Goal: Communication & Community: Answer question/provide support

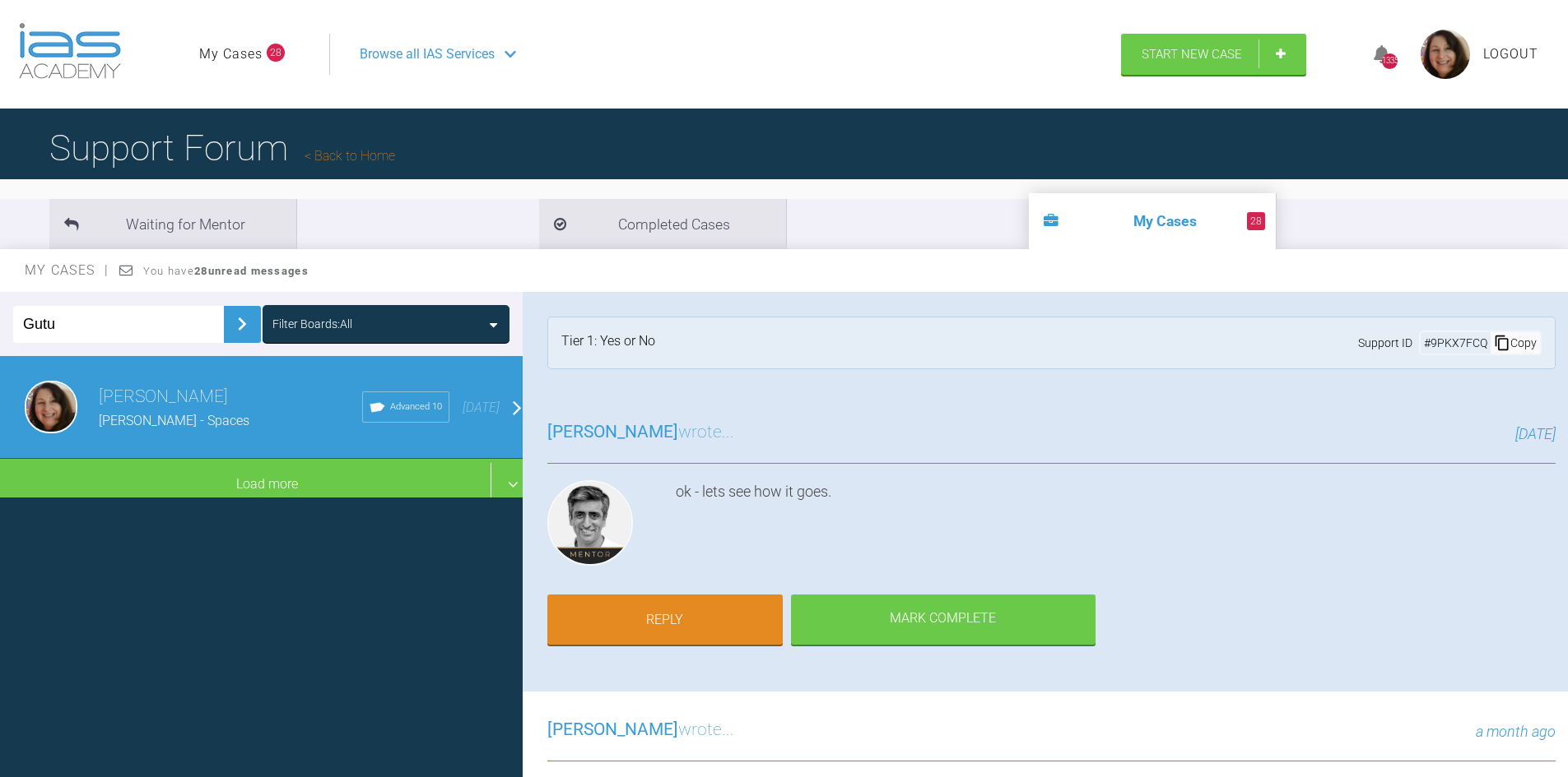
drag, startPoint x: 88, startPoint y: 326, endPoint x: 0, endPoint y: 326, distance: 88.0
click at [0, 326] on div "Gutu Filter Boards: All" at bounding box center [261, 324] width 523 height 64
click at [229, 324] on img at bounding box center [242, 324] width 26 height 26
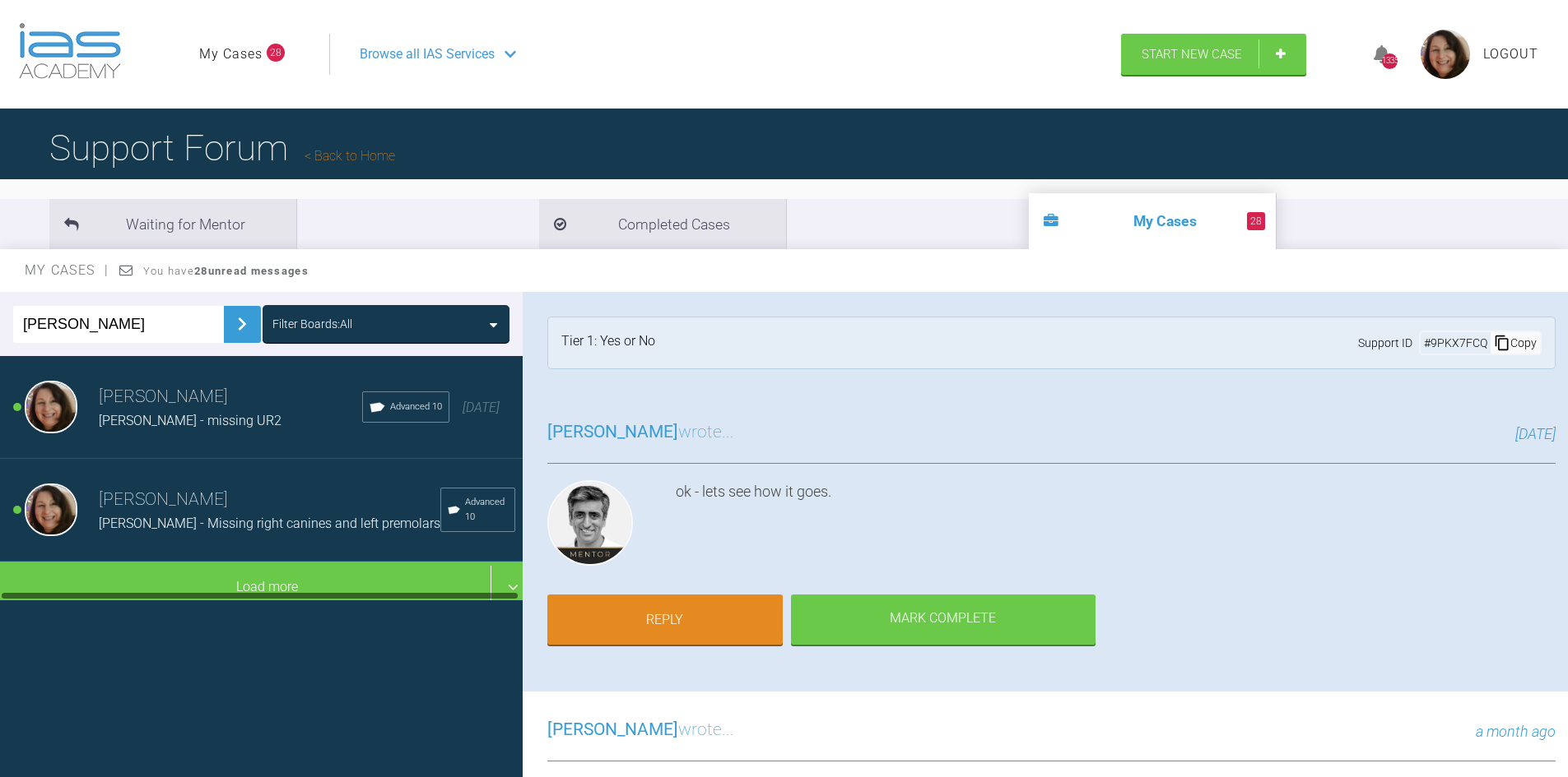
click at [149, 518] on div "[PERSON_NAME] - Missing right canines and left premolars" at bounding box center [270, 524] width 341 height 22
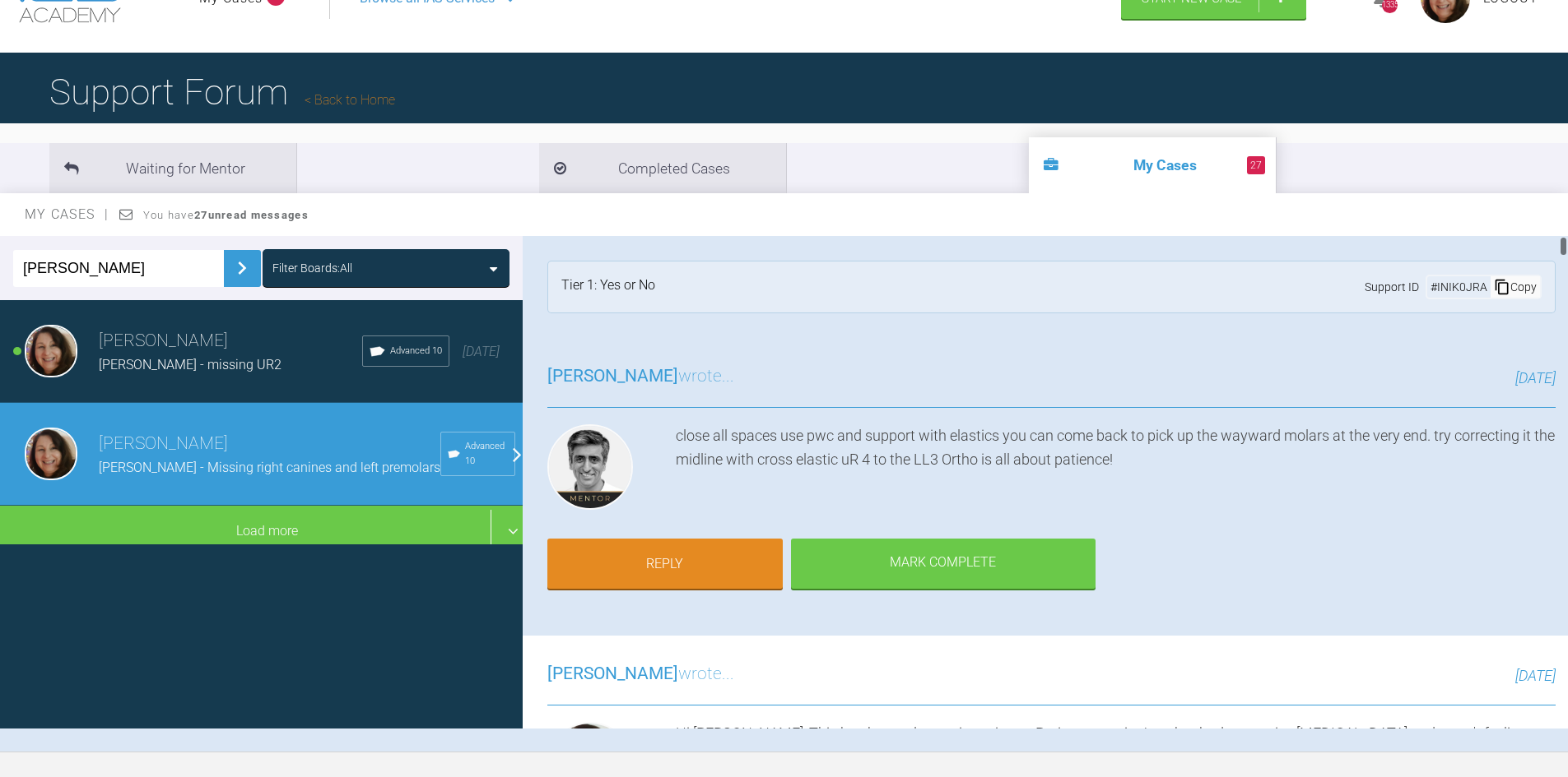
drag, startPoint x: 1563, startPoint y: 249, endPoint x: 1577, endPoint y: 237, distance: 18.4
click at [1567, 238] on html "My Cases 27 Logout Browse all IAS Services Start New Case 1335 Logout Support F…" at bounding box center [784, 418] width 1568 height 948
drag, startPoint x: 74, startPoint y: 264, endPoint x: 0, endPoint y: 267, distance: 74.1
click at [0, 267] on div "[PERSON_NAME] Filter Boards: All" at bounding box center [261, 268] width 523 height 64
type input "gutu"
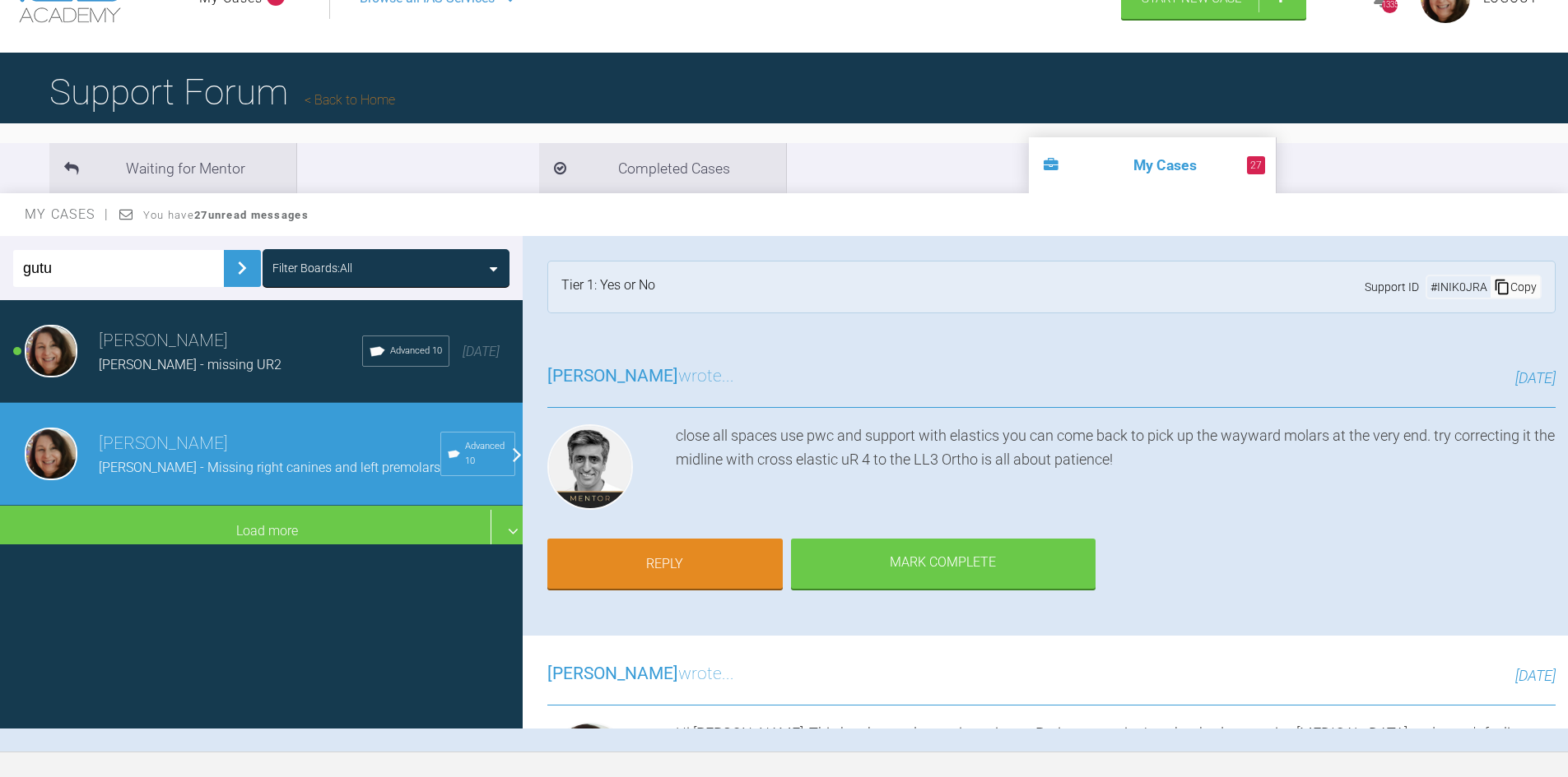
click at [230, 263] on img at bounding box center [242, 268] width 26 height 26
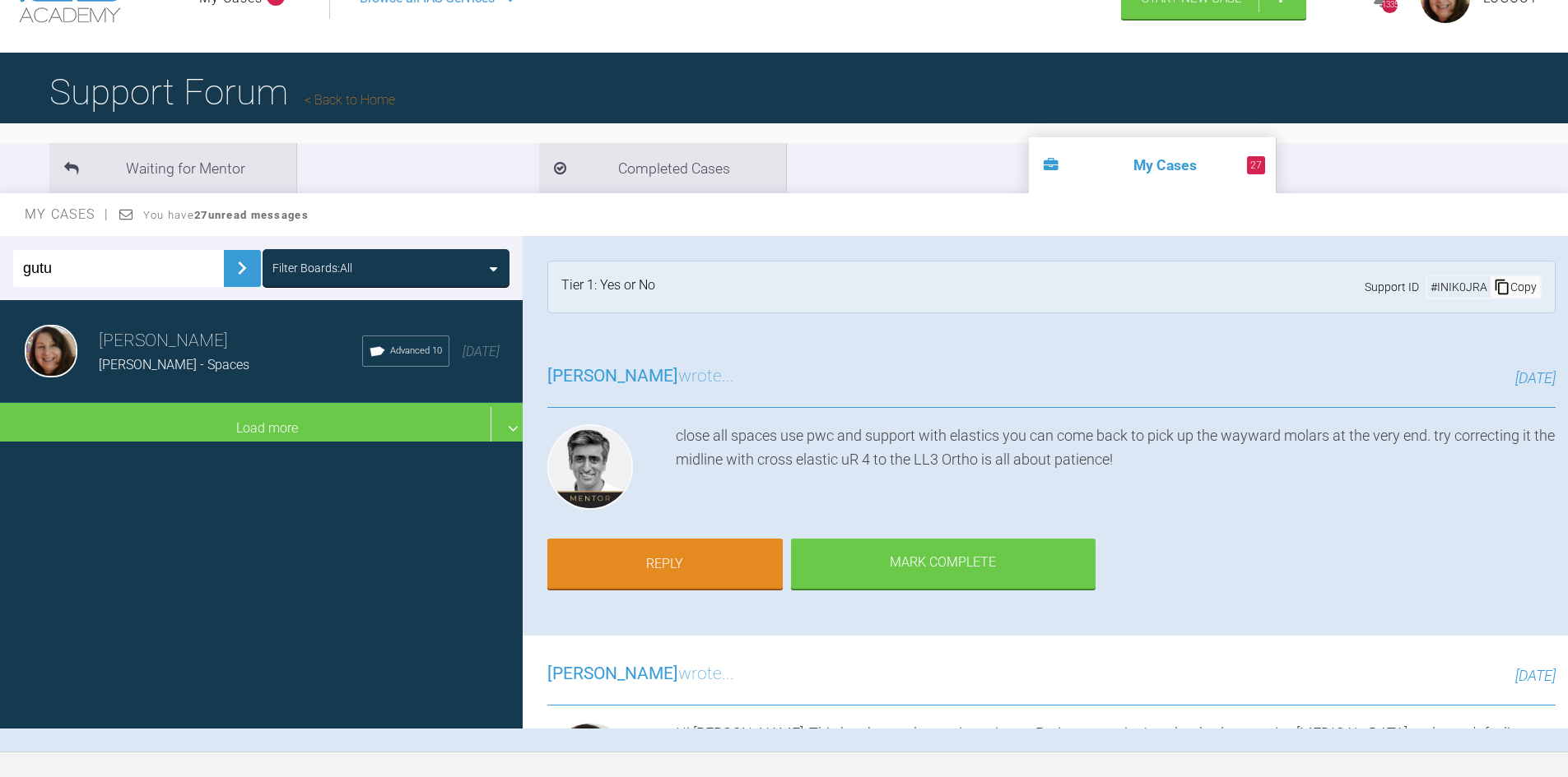
click at [186, 354] on div "[PERSON_NAME] - Spaces" at bounding box center [230, 364] width 263 height 22
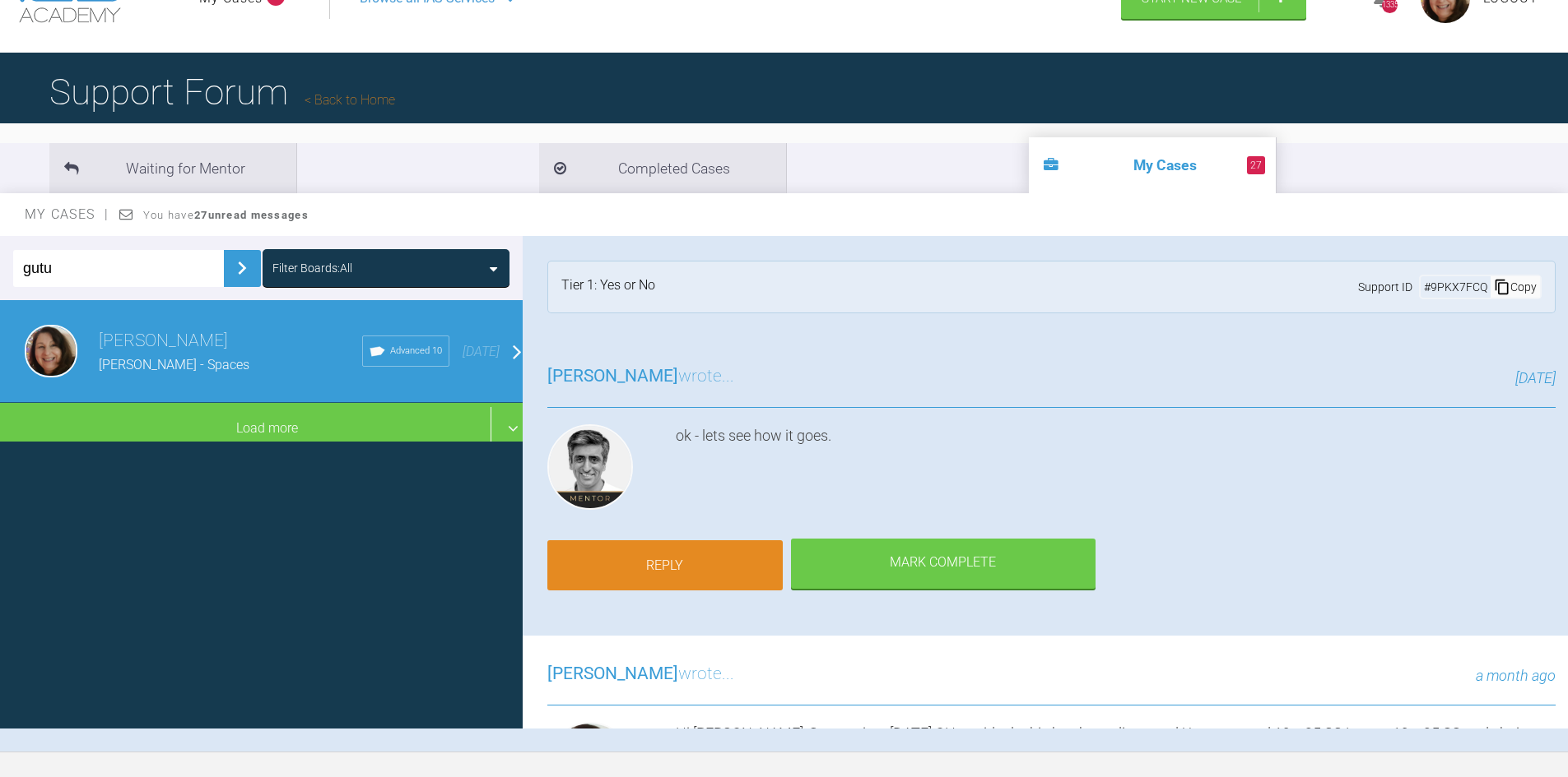
click at [708, 575] on link "Reply" at bounding box center [665, 566] width 236 height 51
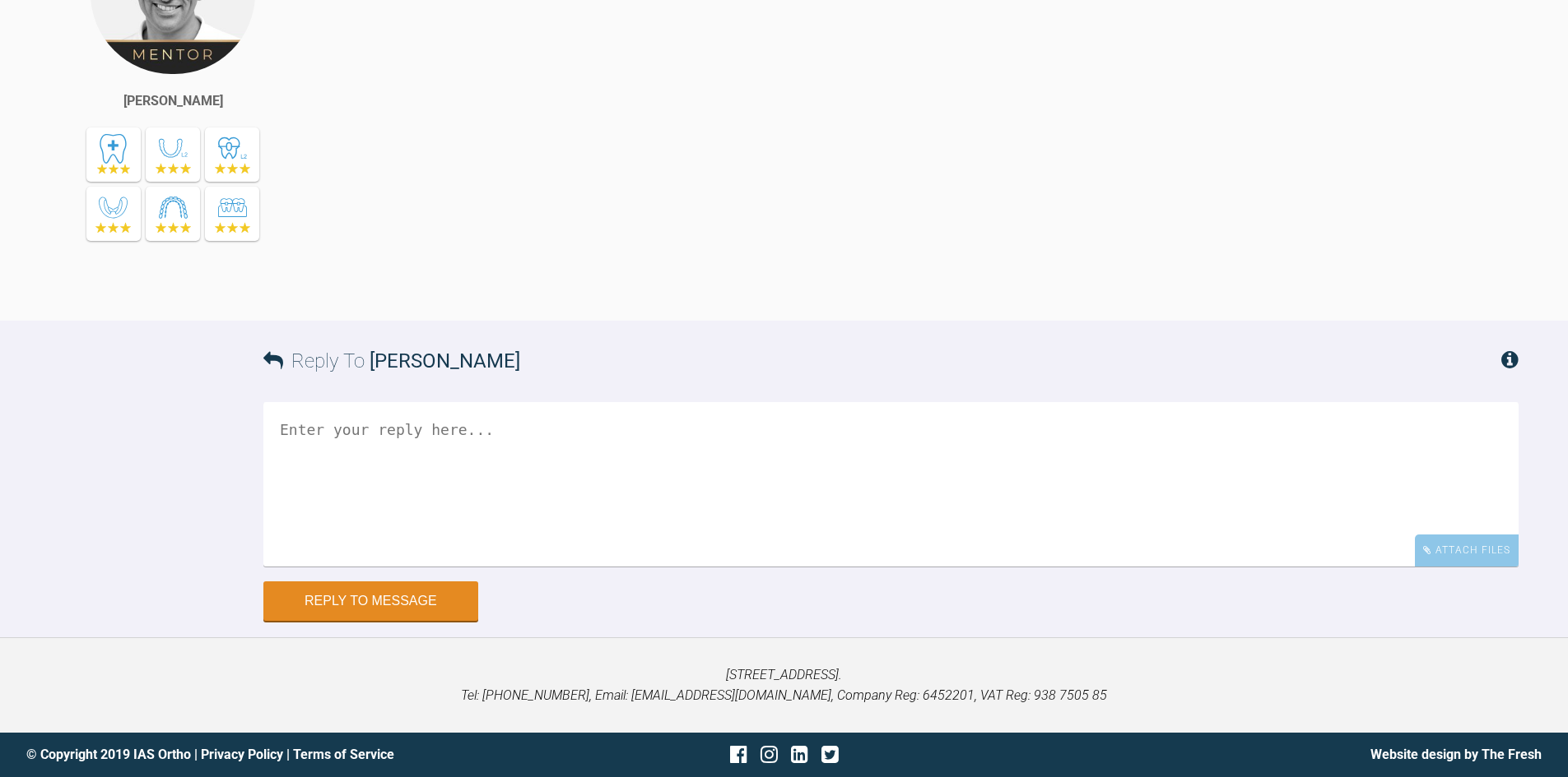
scroll to position [28240, 0]
click at [380, 436] on textarea at bounding box center [890, 483] width 1255 height 165
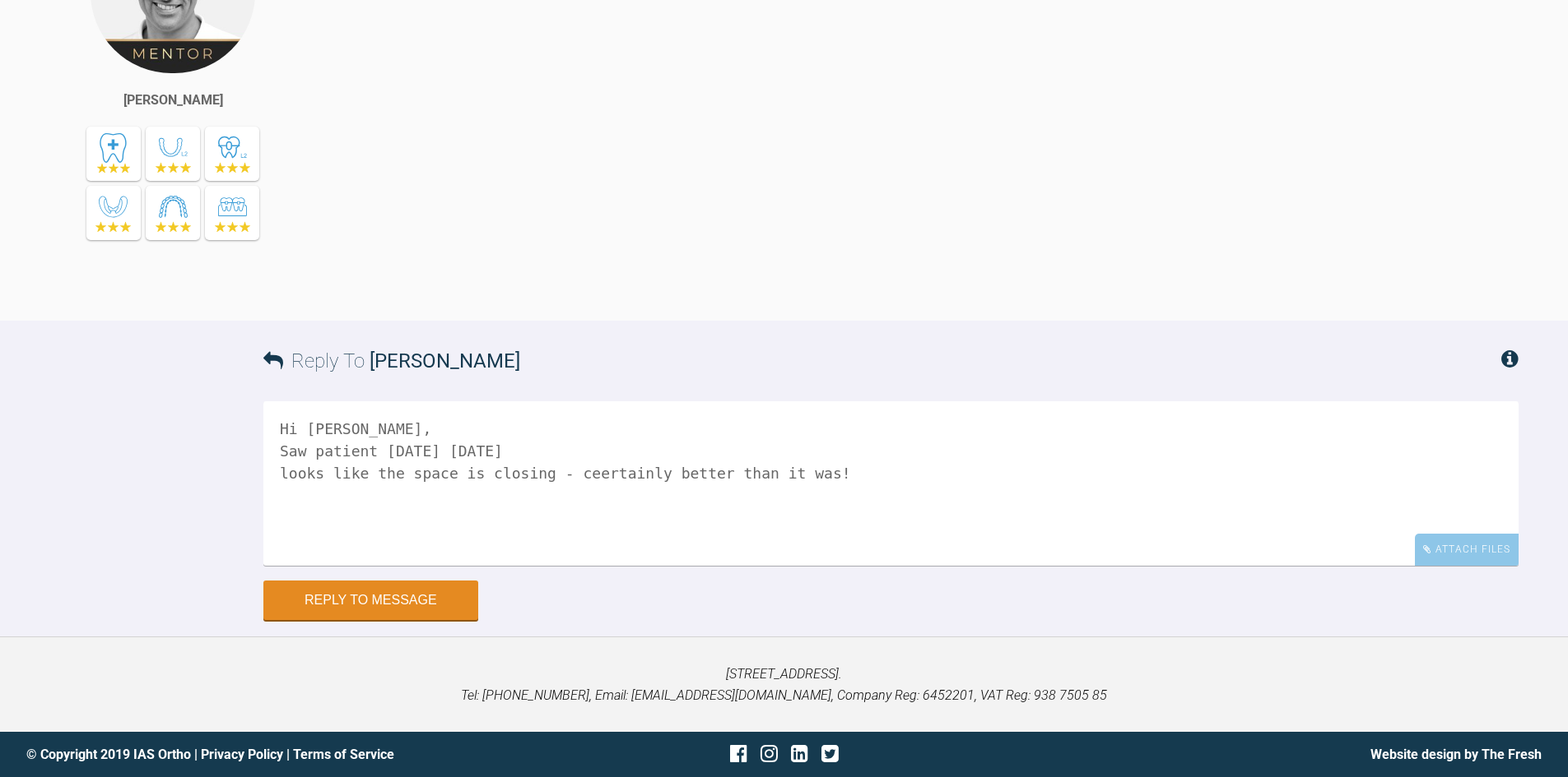
click at [582, 478] on textarea "Hi [PERSON_NAME], Saw patient [DATE] [DATE] looks like the space is closing - c…" at bounding box center [890, 483] width 1255 height 165
click at [811, 467] on textarea "Hi [PERSON_NAME], Saw patient [DATE] [DATE] looks like the space is closing - c…" at bounding box center [890, 483] width 1255 height 165
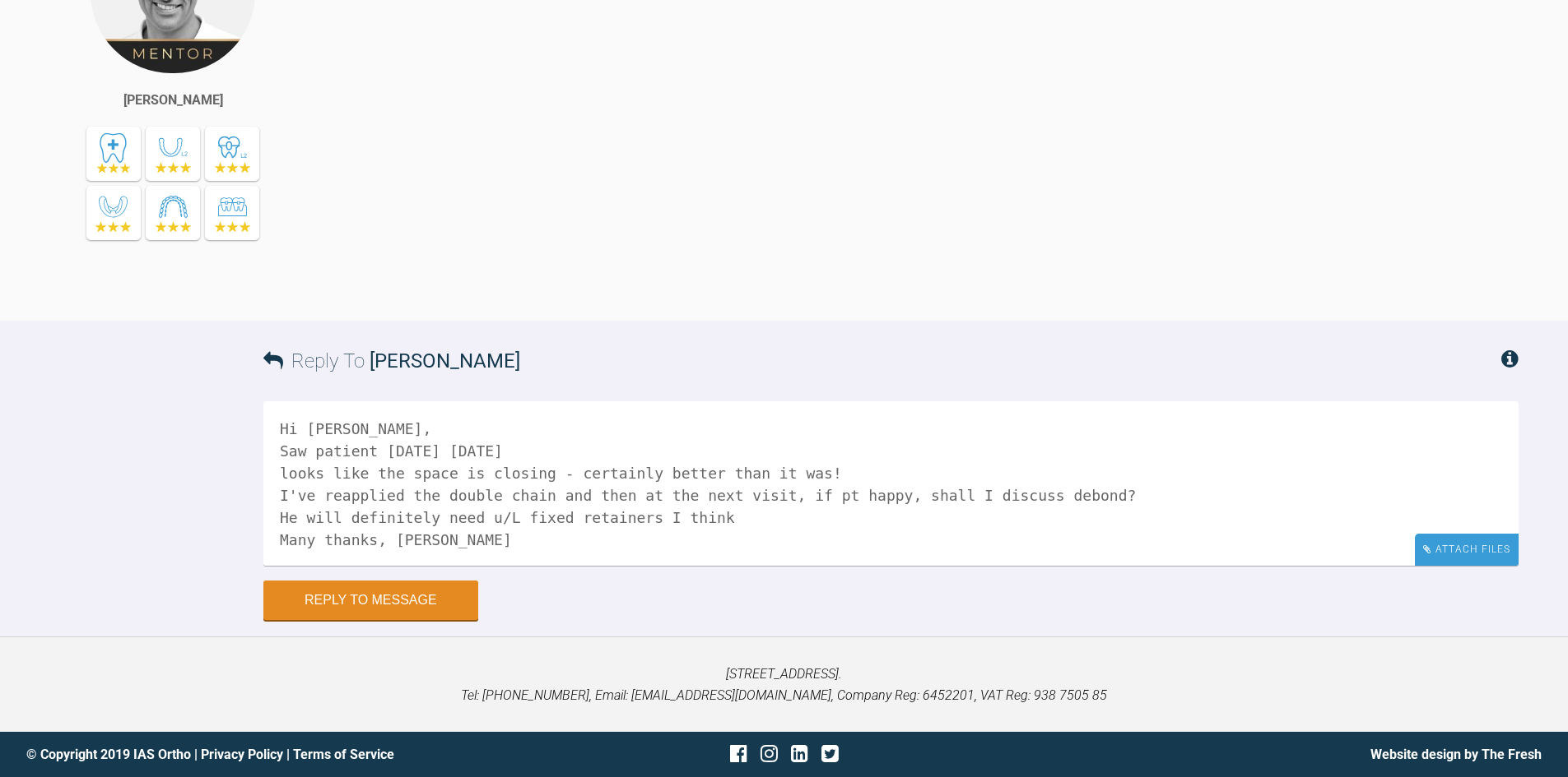
type textarea "Hi [PERSON_NAME], Saw patient [DATE] [DATE] looks like the space is closing - c…"
click at [1474, 542] on div "Attach Files" at bounding box center [1466, 550] width 104 height 32
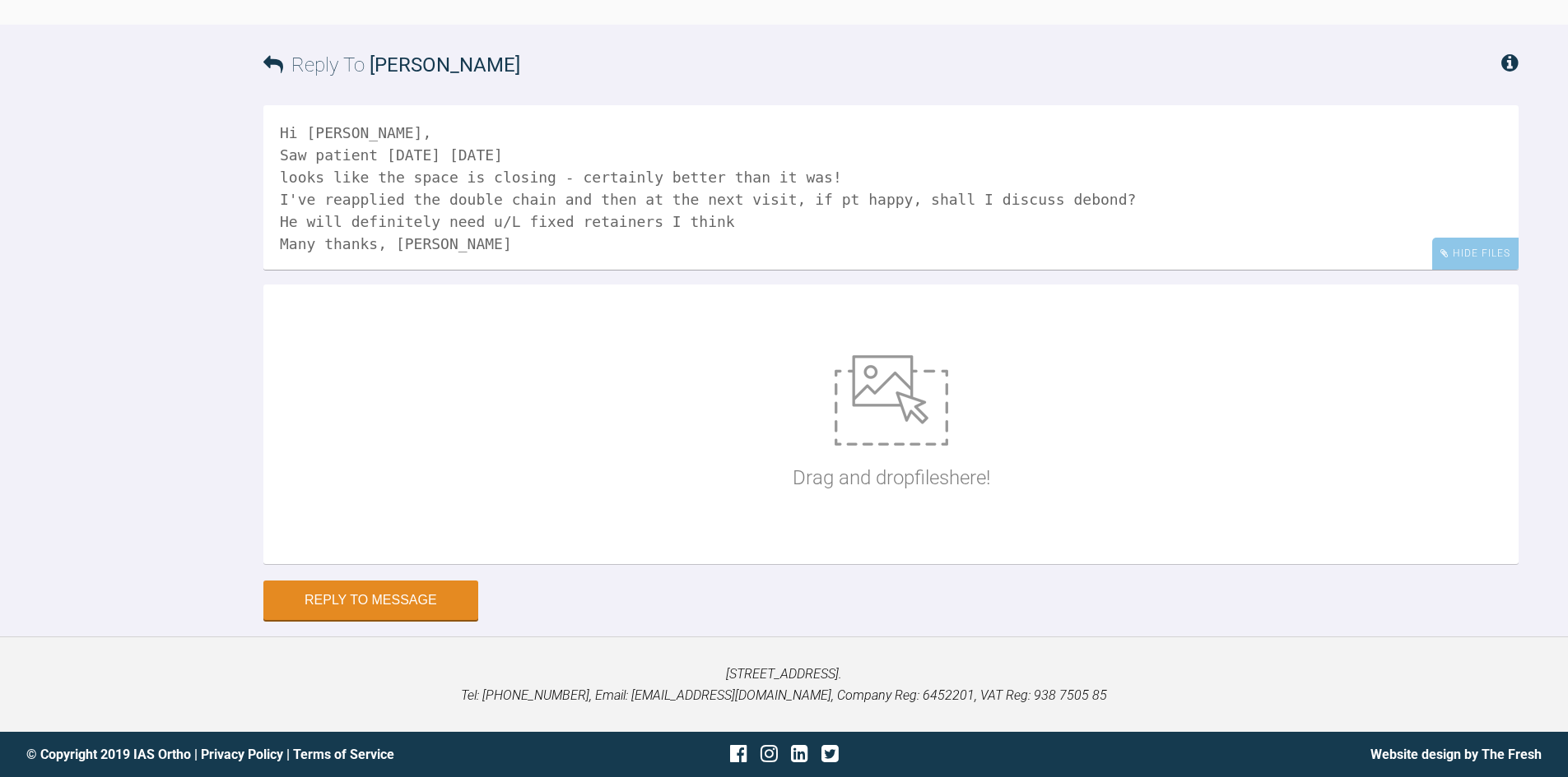
click at [870, 445] on img at bounding box center [891, 400] width 114 height 90
type input "C:\fakepath\IMG_9789.JPG"
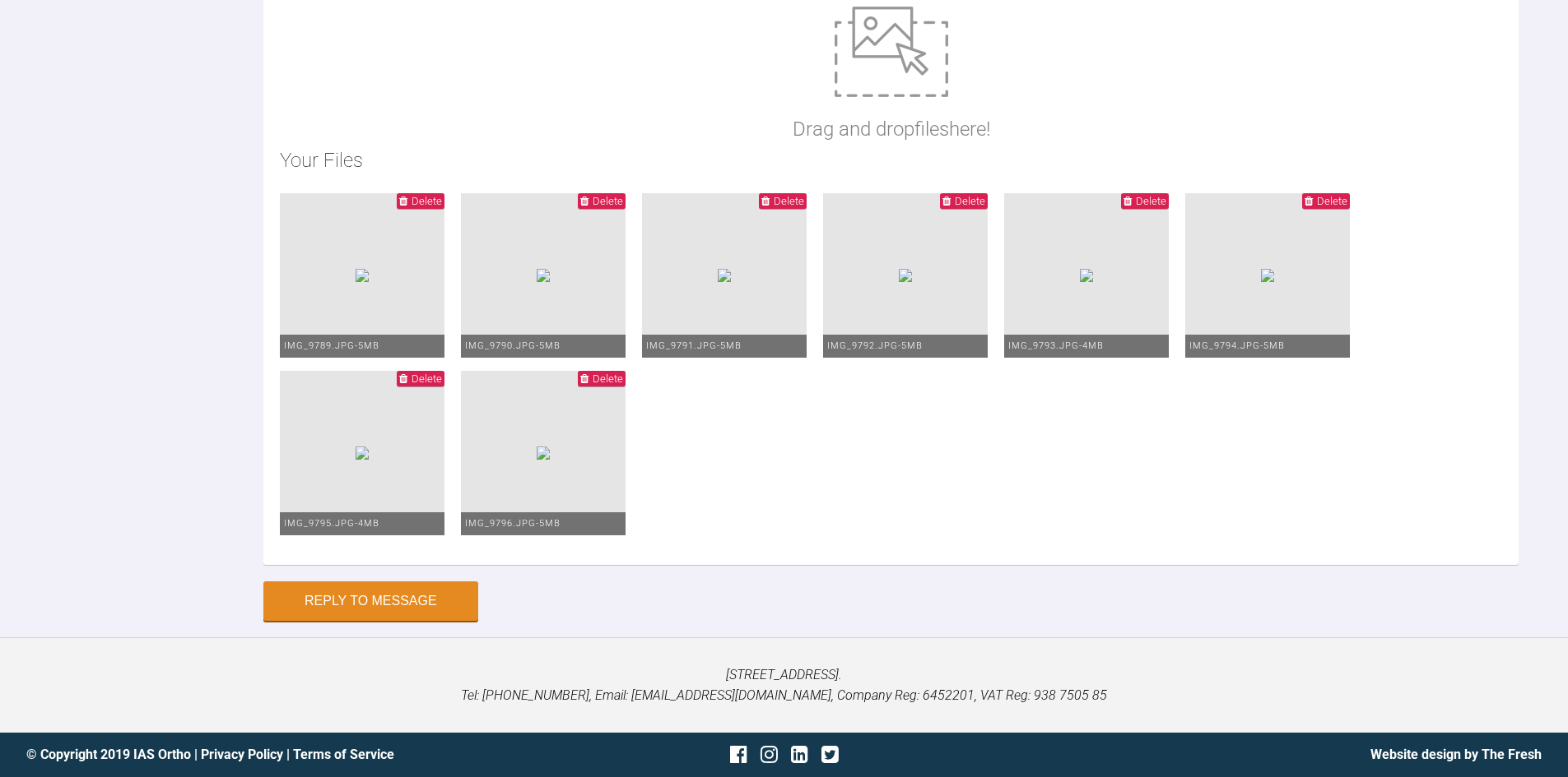
scroll to position [28146, 0]
drag, startPoint x: 768, startPoint y: 589, endPoint x: 1082, endPoint y: 594, distance: 314.0
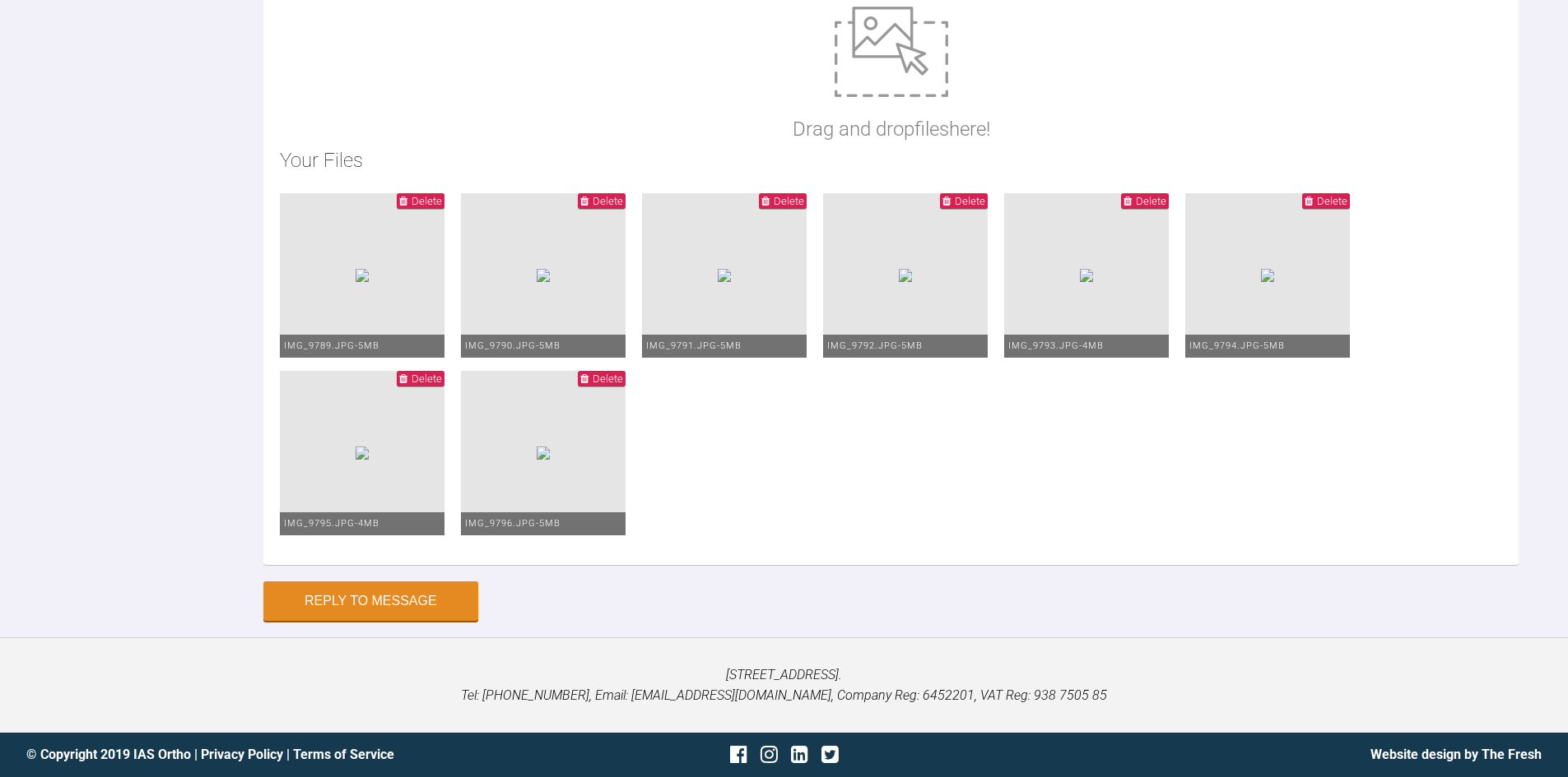
type textarea "Hi [PERSON_NAME], Saw patient [DATE] [DATE] looks like the space is closing - c…"
click at [417, 605] on button "Reply to Message" at bounding box center [370, 603] width 215 height 40
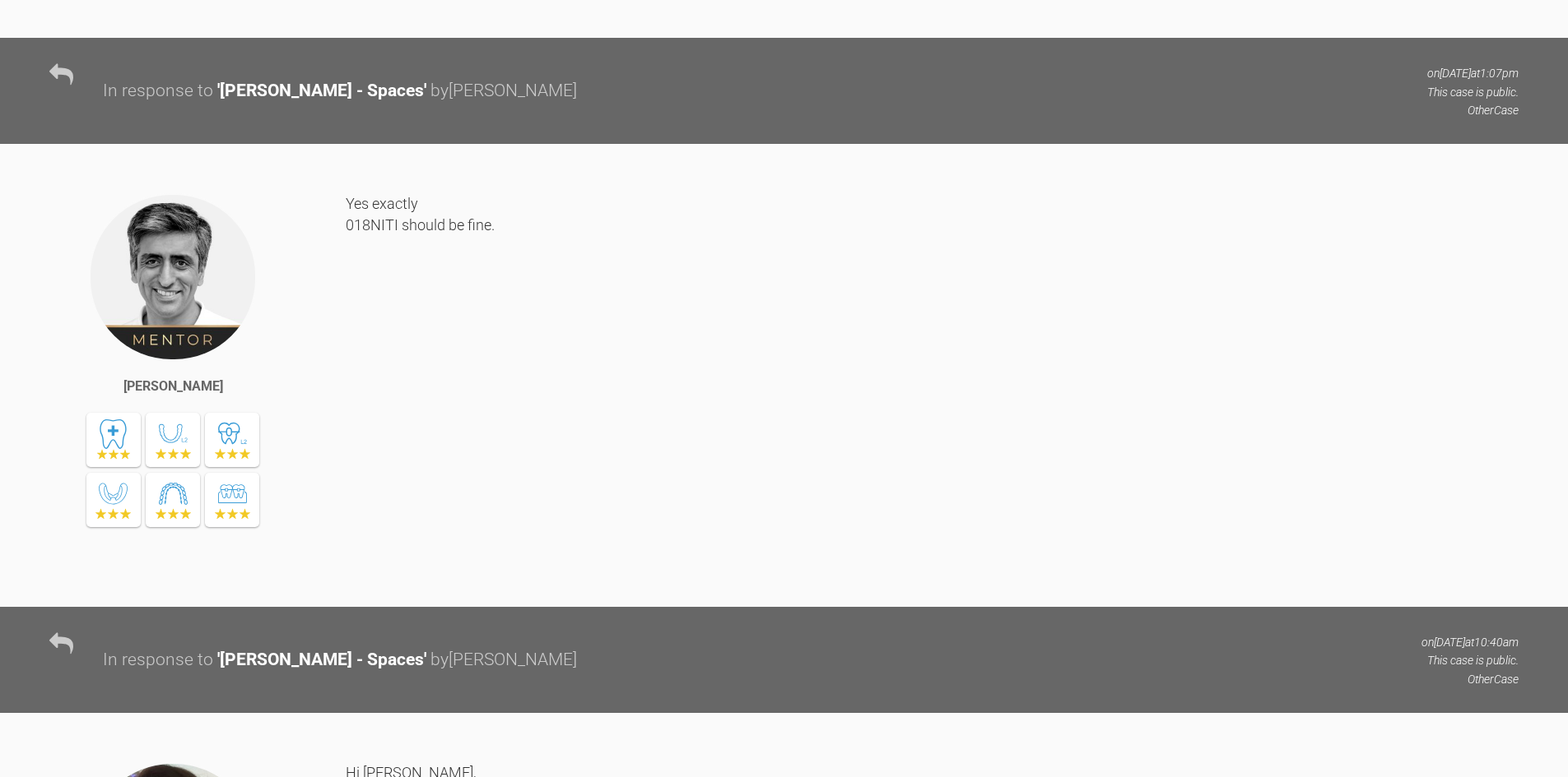
scroll to position [21248, 0]
